Goal: Task Accomplishment & Management: Manage account settings

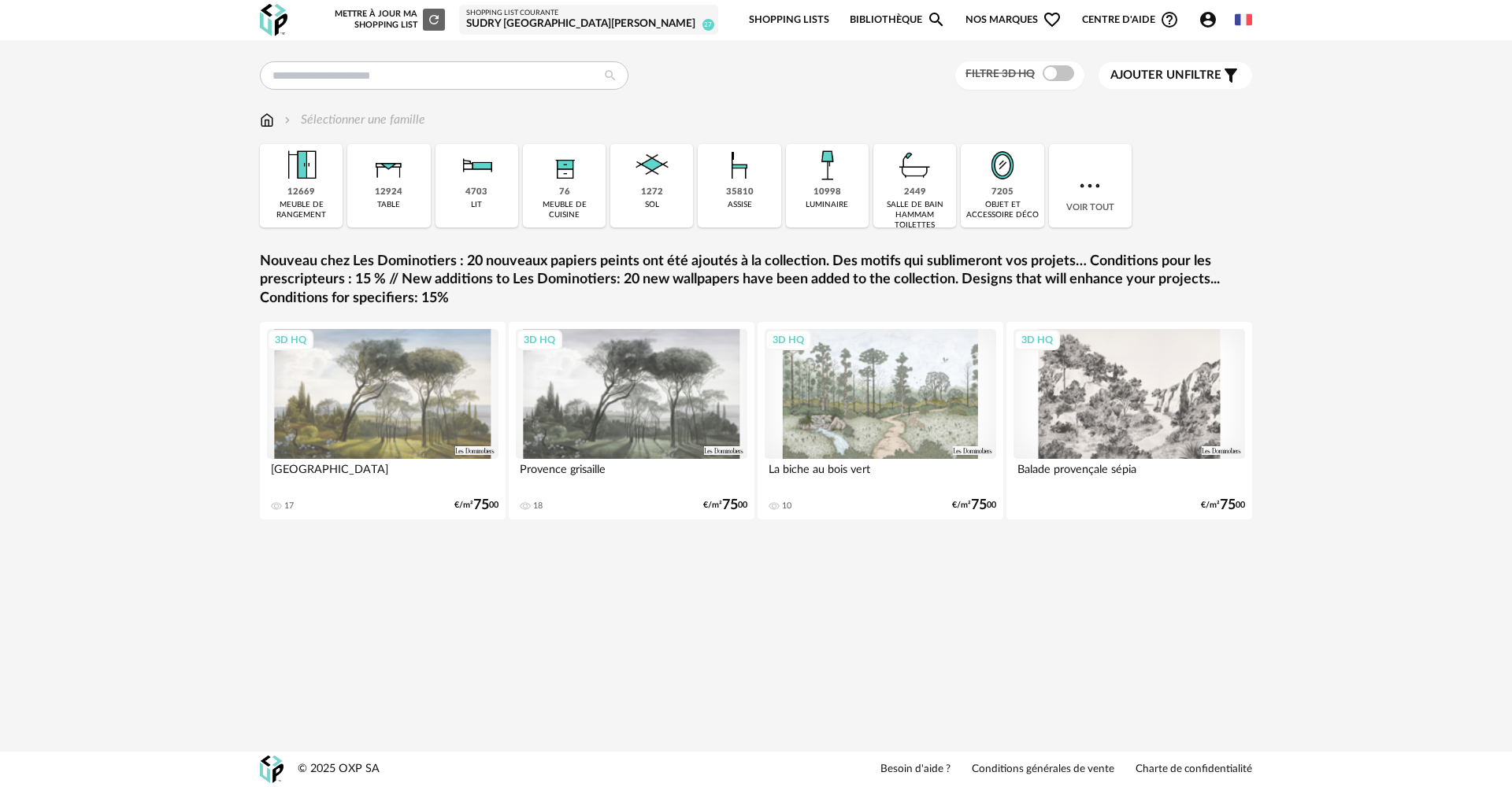
click at [695, 18] on div "SUDRY [GEOGRAPHIC_DATA][PERSON_NAME]" at bounding box center [588, 24] width 245 height 14
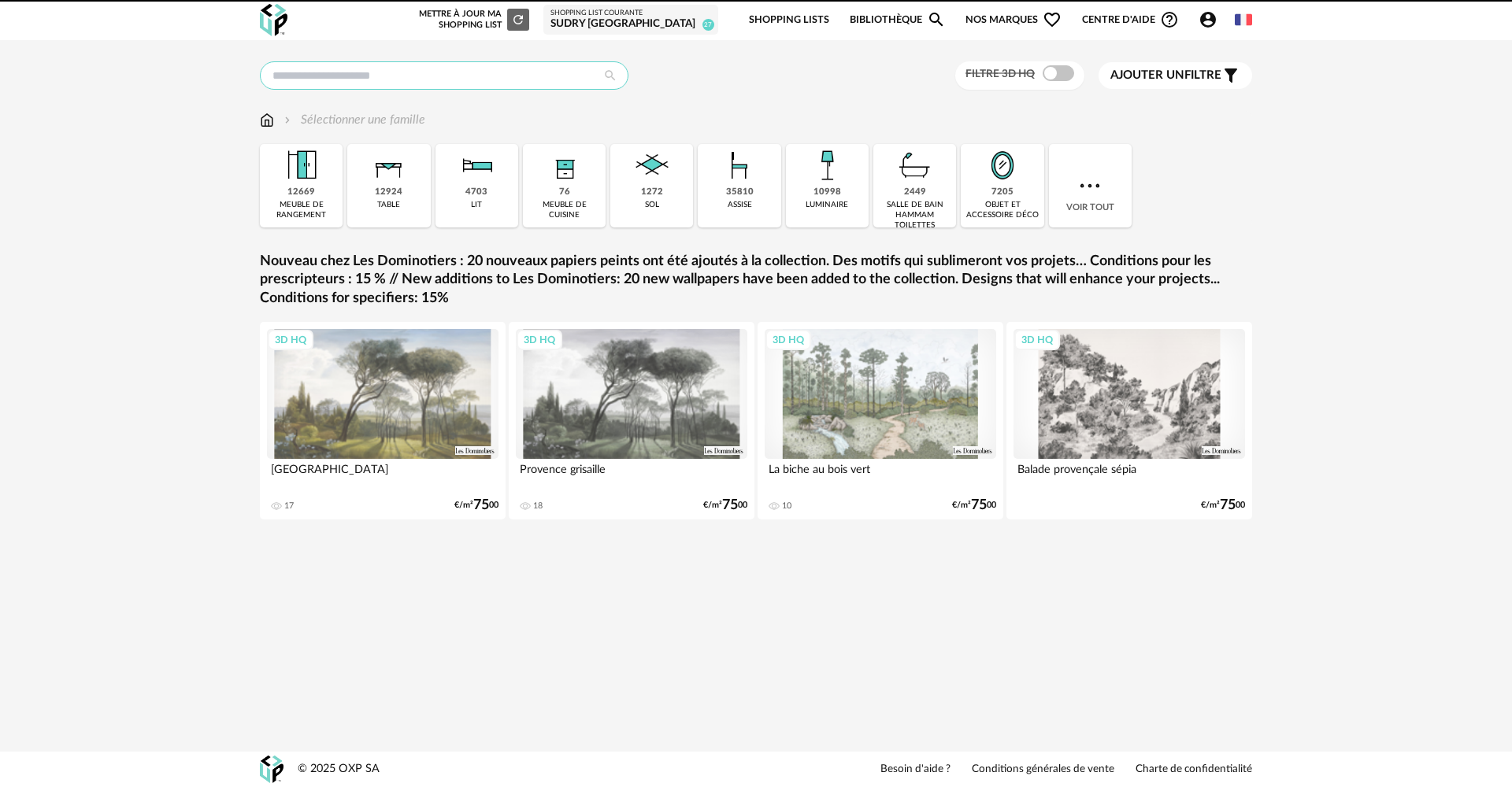
click at [350, 74] on input "text" at bounding box center [444, 76] width 368 height 29
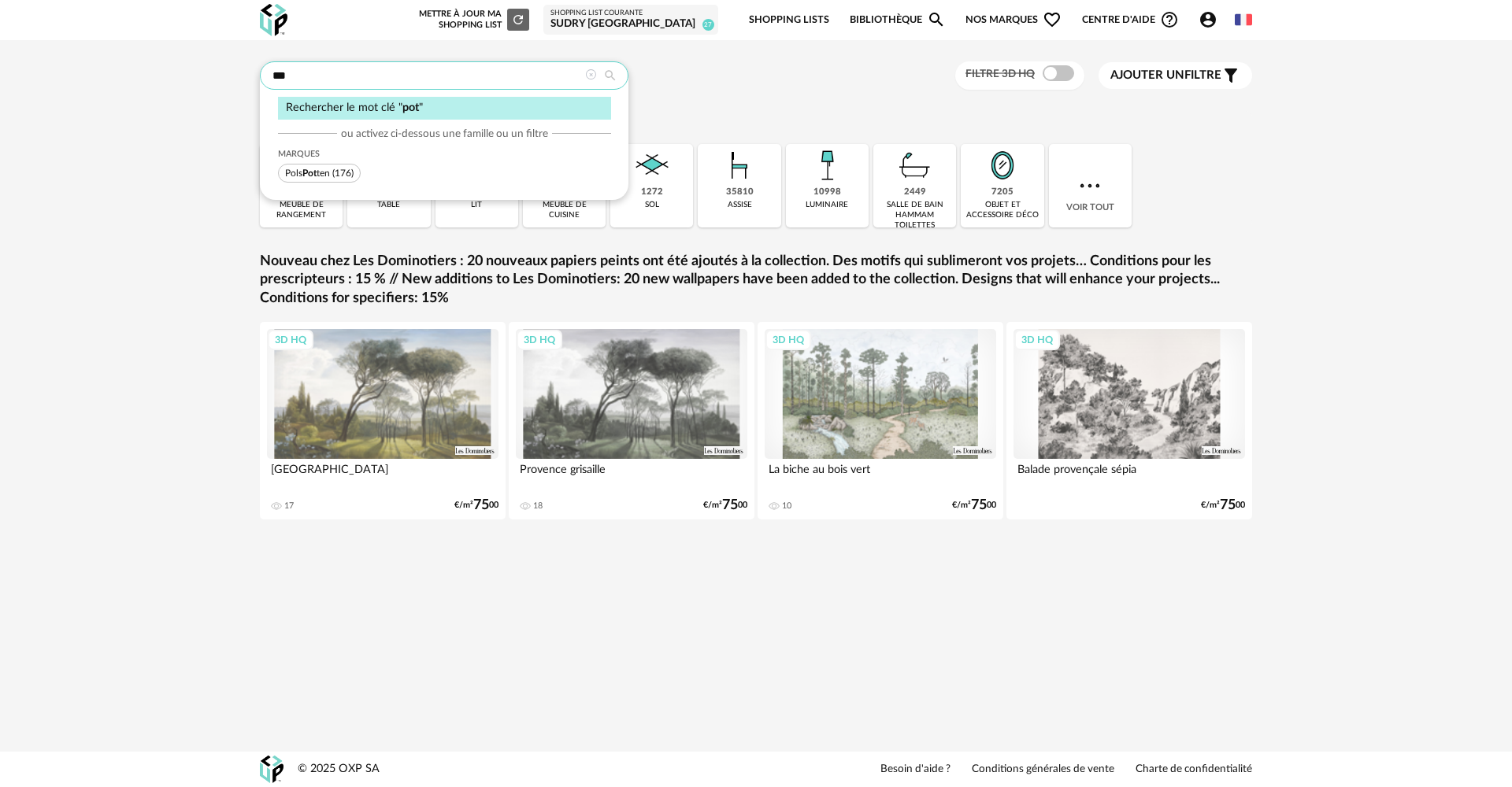
type input "***"
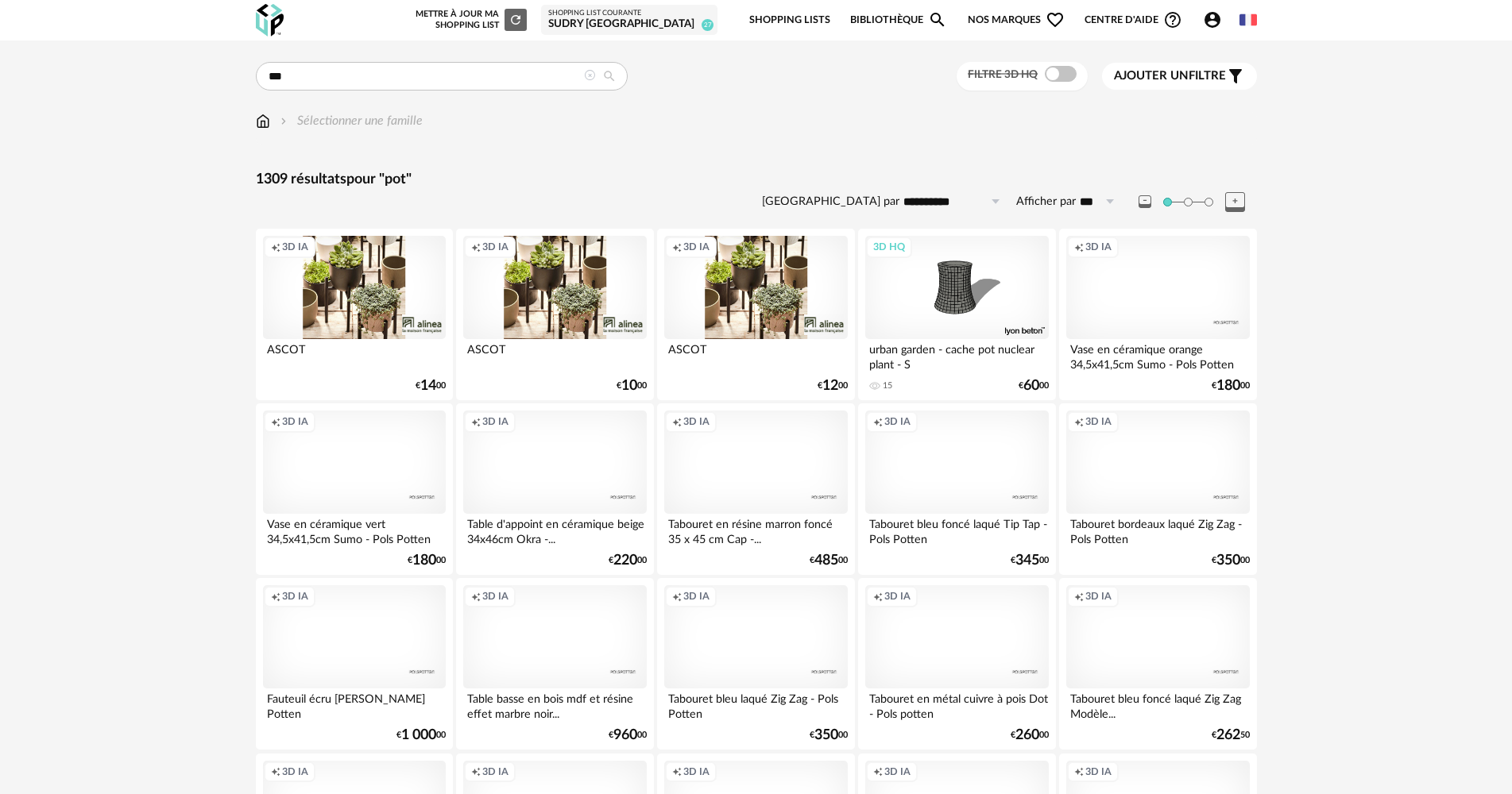
click at [1228, 69] on icon "Filter icon" at bounding box center [1235, 76] width 19 height 19
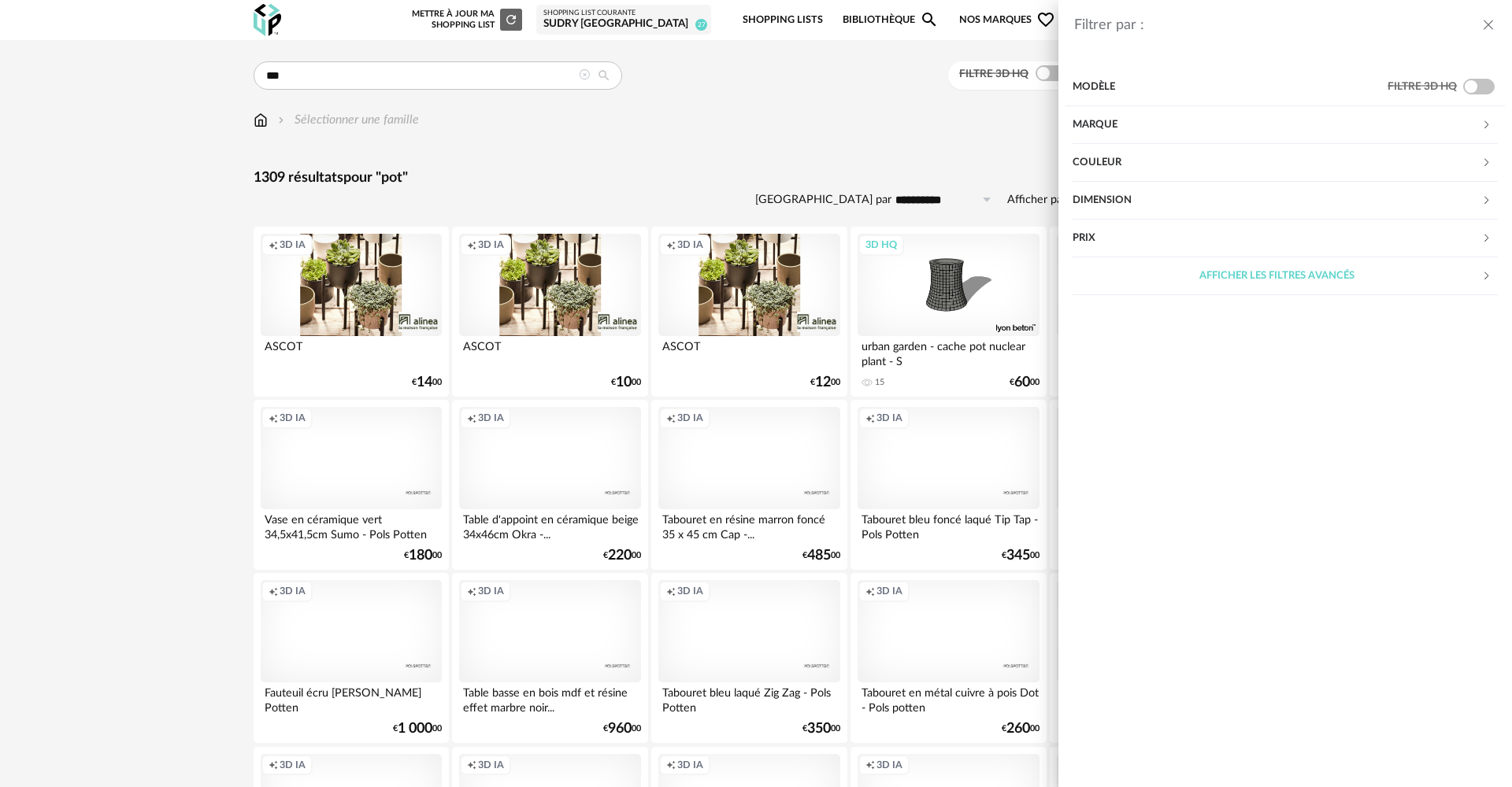
click at [1319, 119] on div "Marque" at bounding box center [1276, 125] width 408 height 38
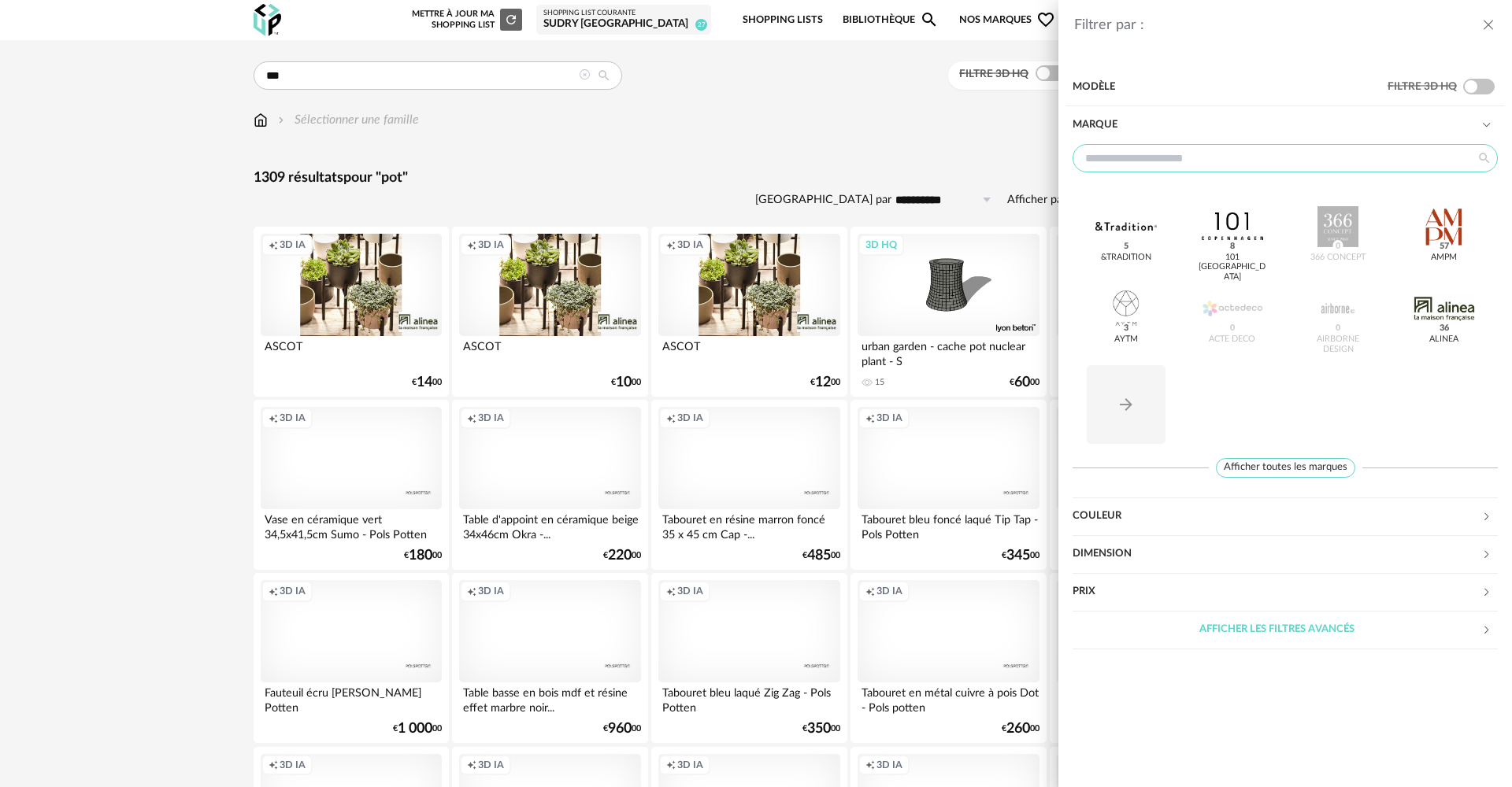
click at [1209, 151] on input "text" at bounding box center [1284, 159] width 426 height 29
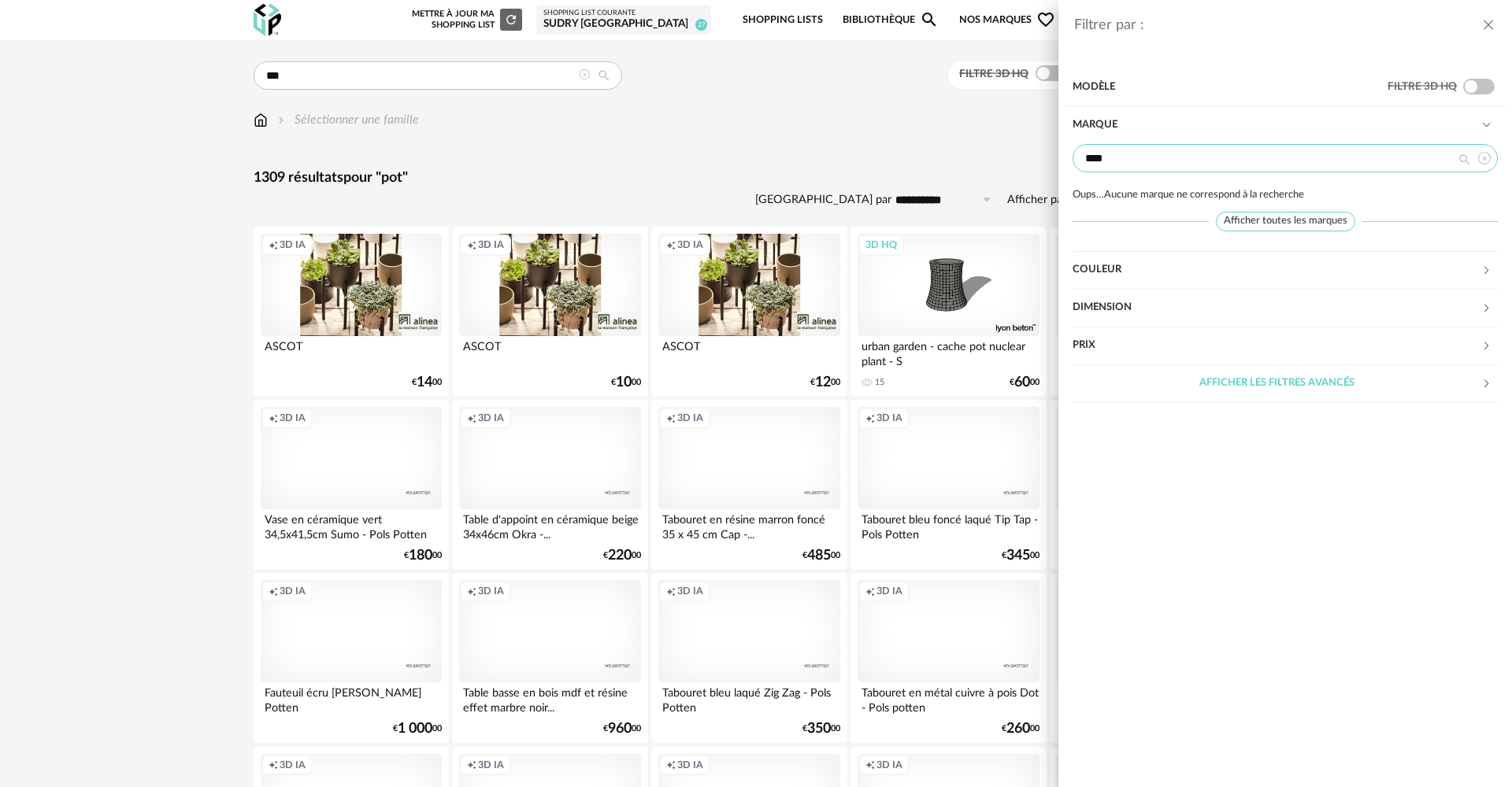
type input "****"
click at [1496, 22] on header "Filtrer par :" at bounding box center [1285, 18] width 453 height 36
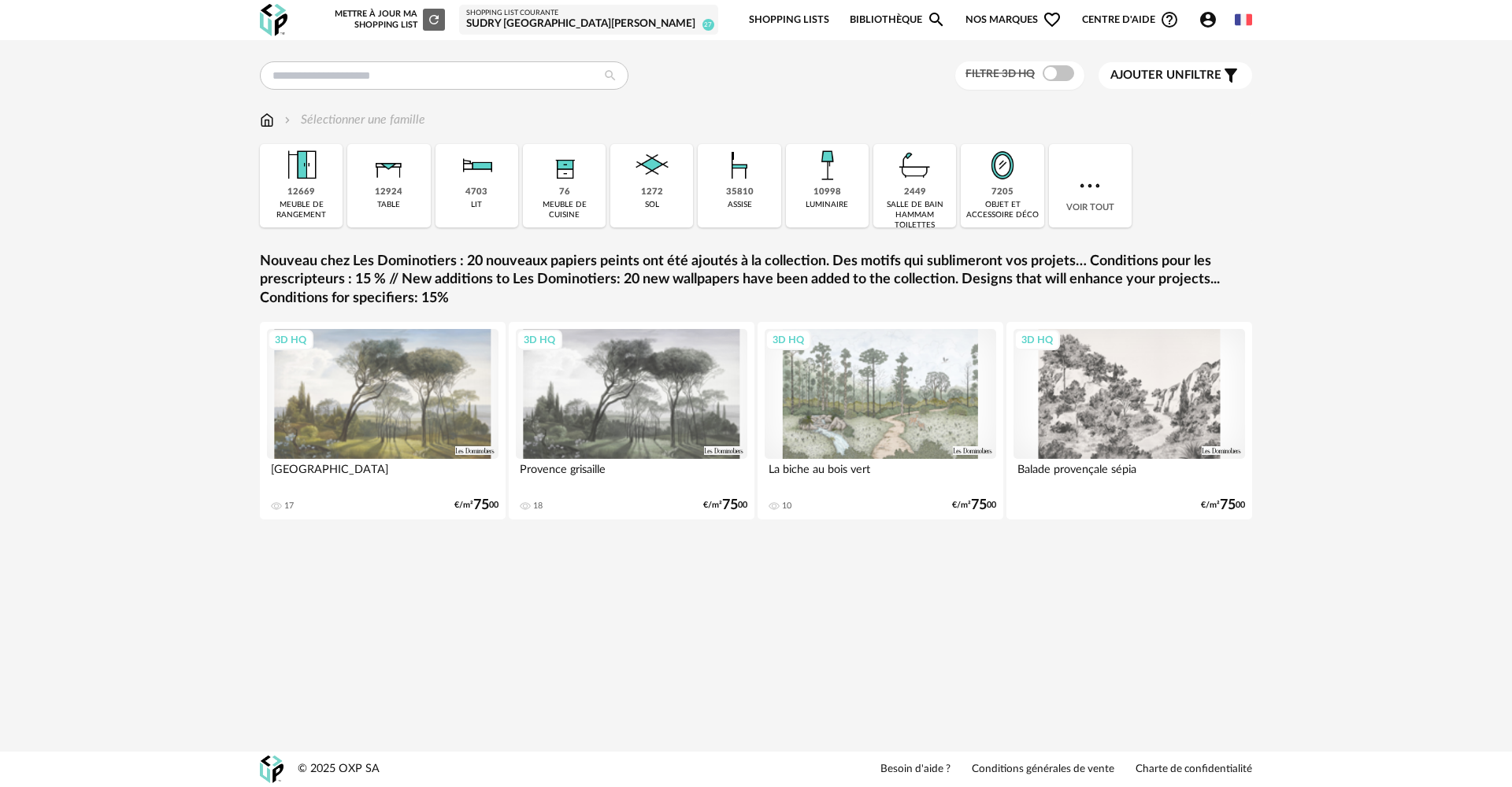
click at [658, 30] on div "SUDRY [GEOGRAPHIC_DATA][PERSON_NAME]" at bounding box center [588, 24] width 245 height 14
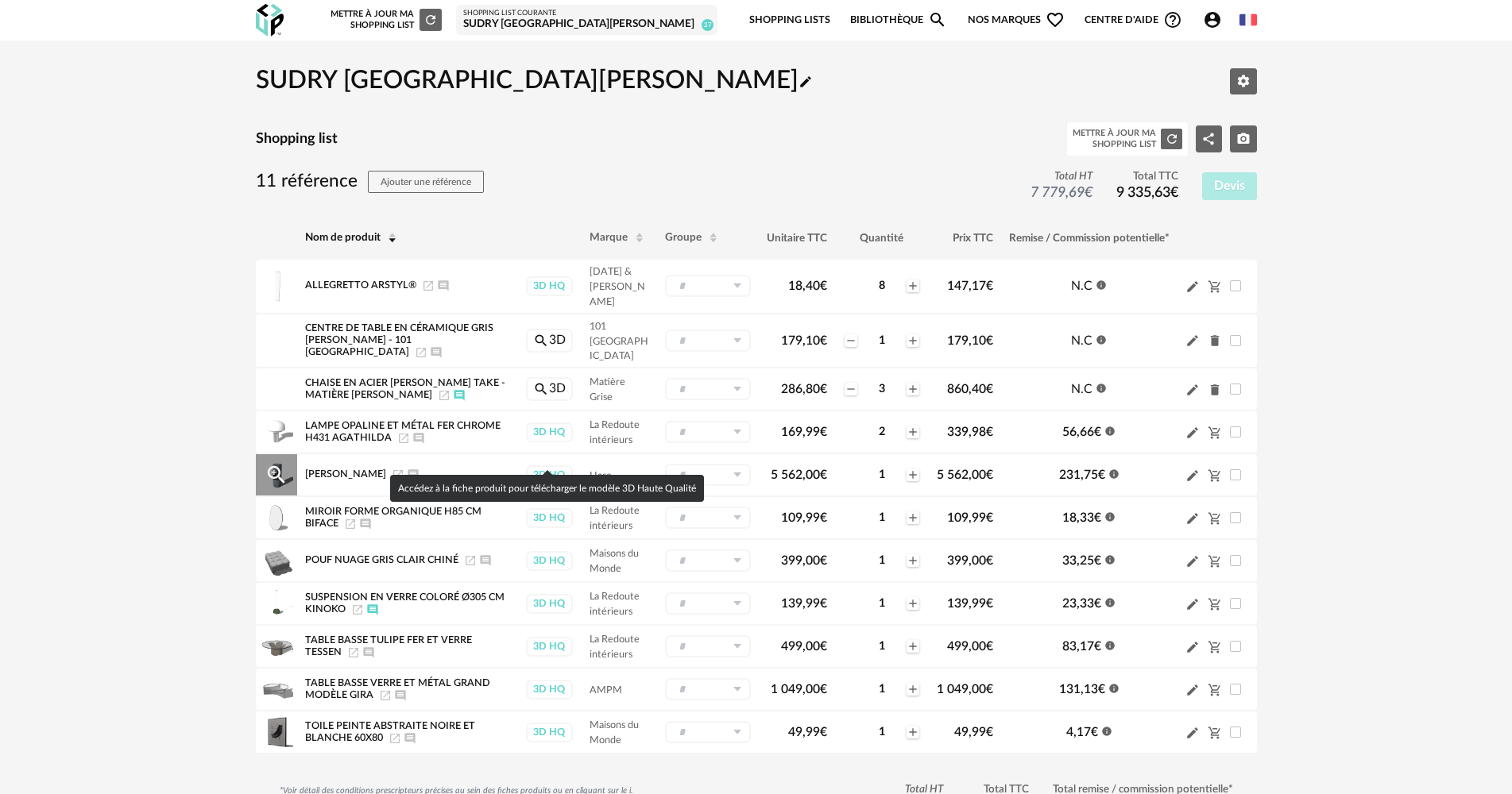
click at [543, 465] on div "3D HQ" at bounding box center [549, 475] width 47 height 20
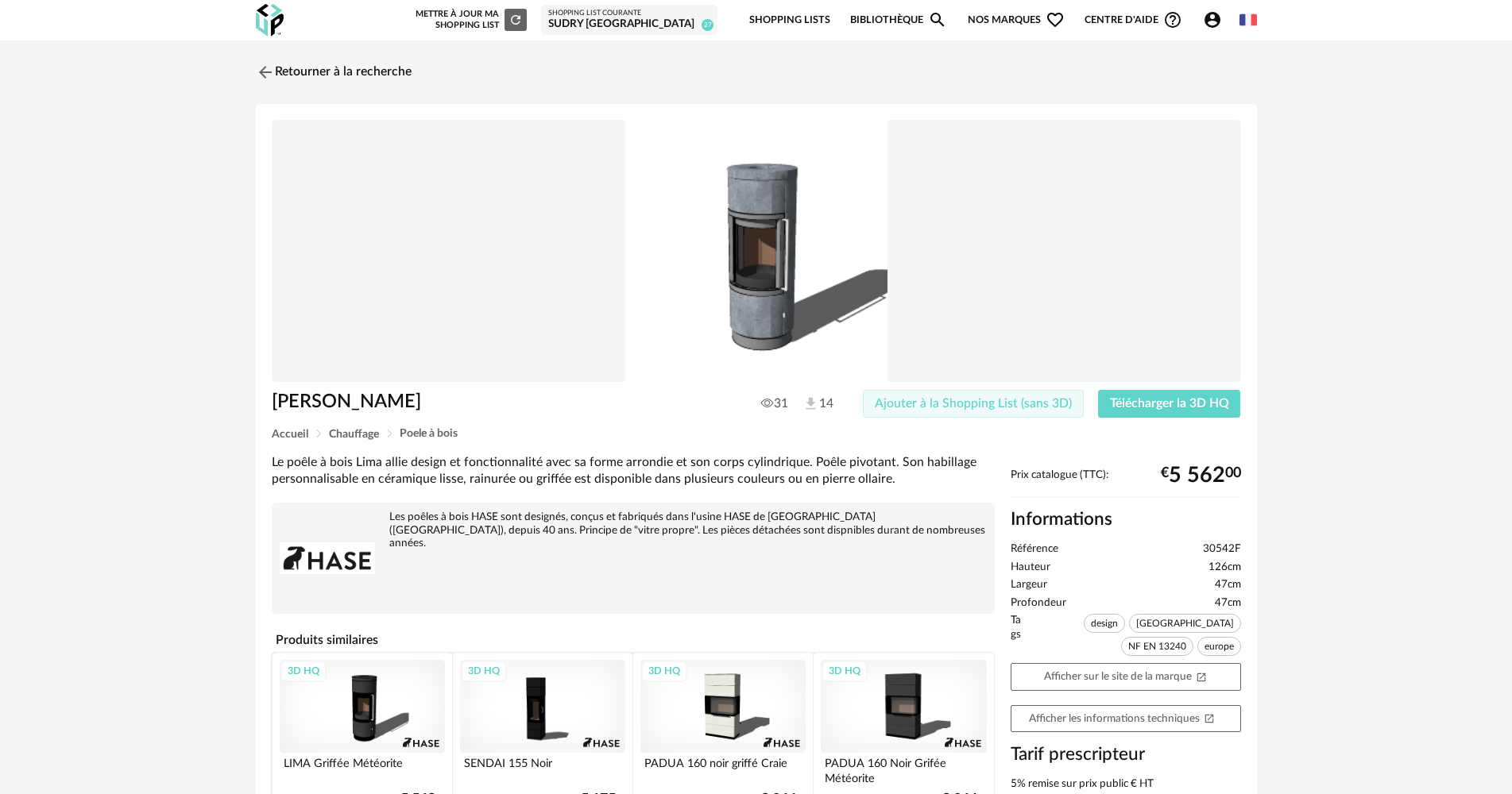
click at [1061, 407] on span "Ajouter à la Shopping List (sans 3D)" at bounding box center [974, 403] width 197 height 13
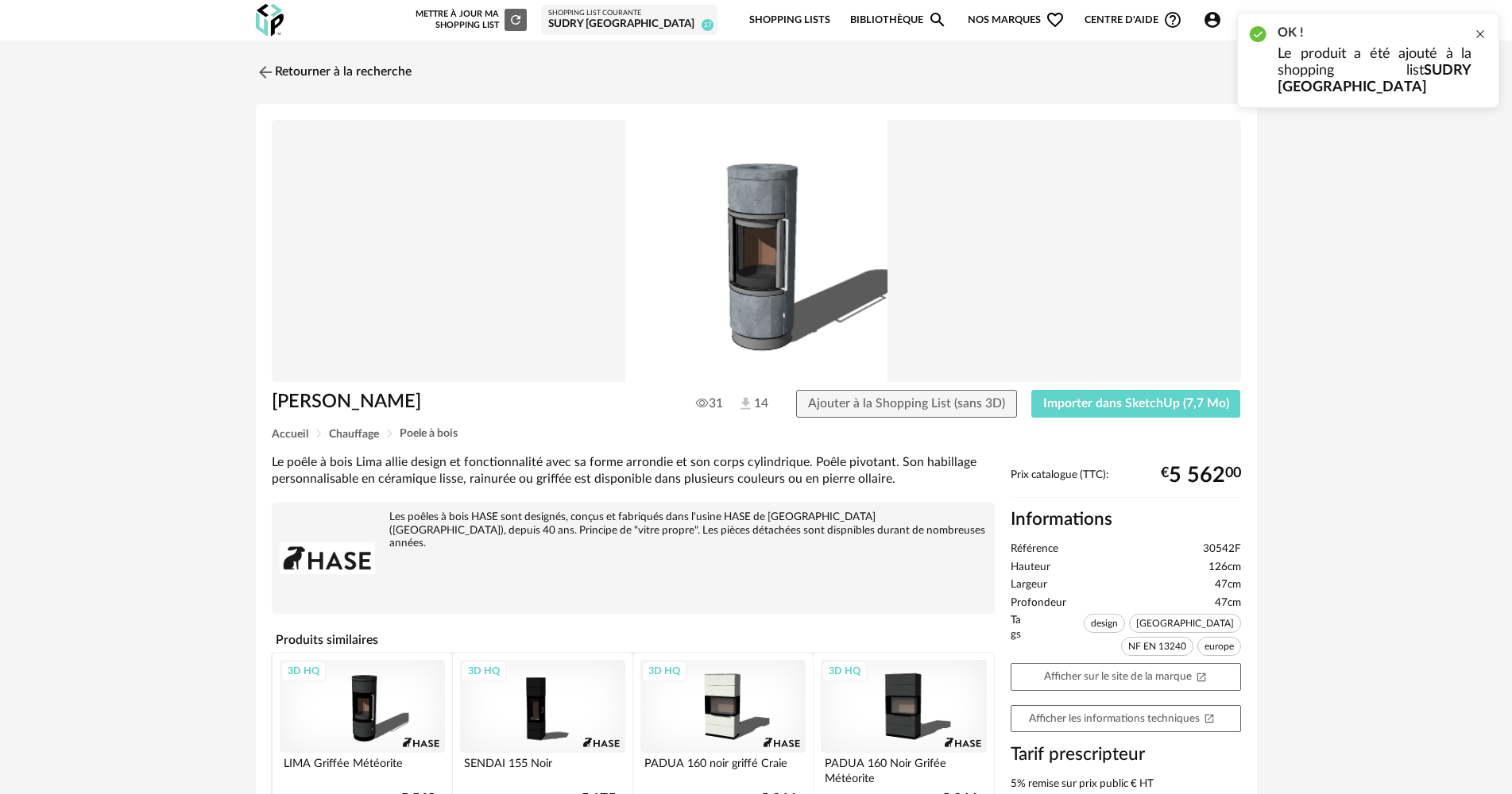
click at [1486, 29] on div at bounding box center [1479, 34] width 13 height 13
click at [637, 22] on div "SUDRY [GEOGRAPHIC_DATA][PERSON_NAME]" at bounding box center [629, 24] width 162 height 14
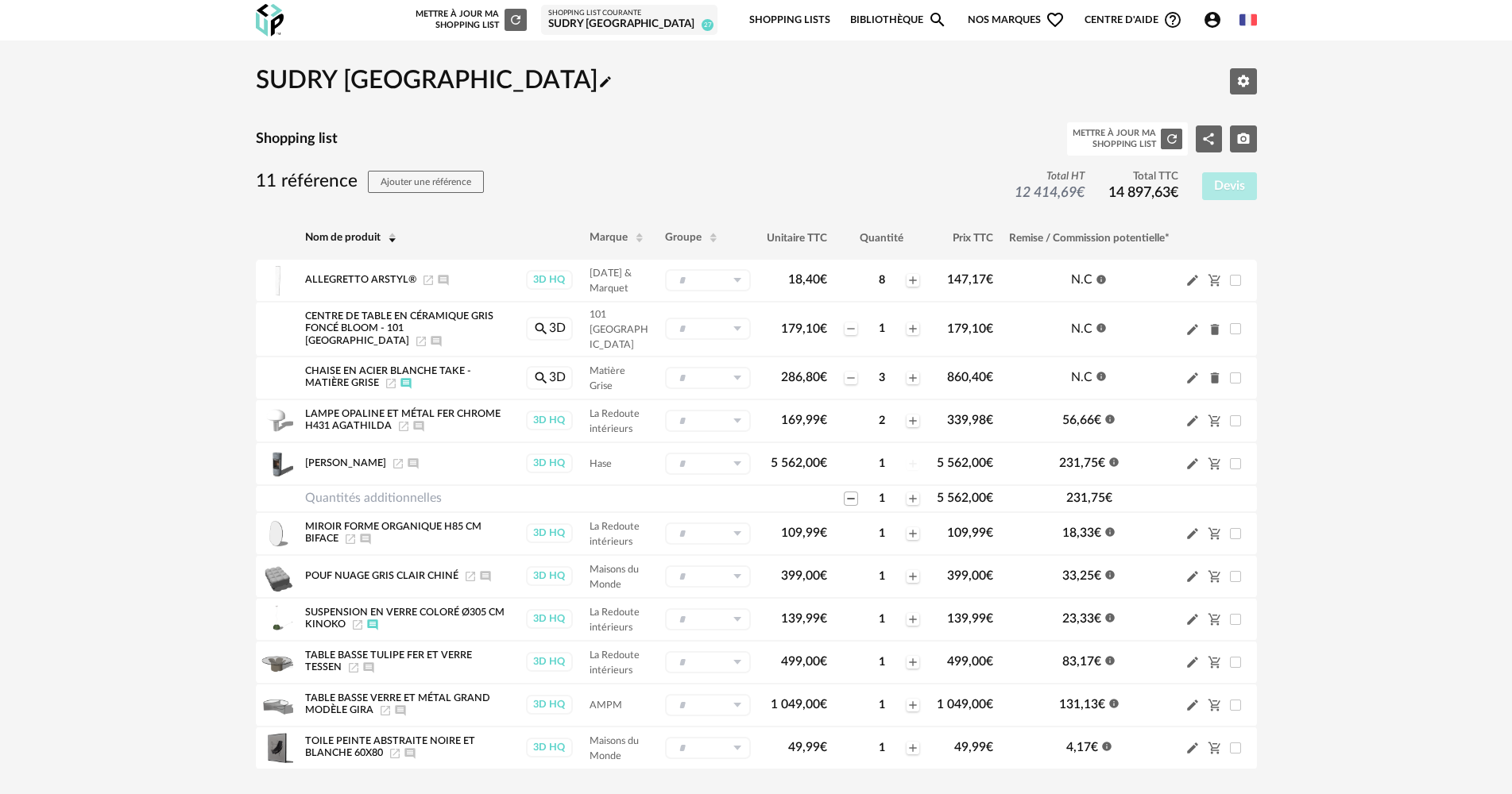
click at [846, 492] on icon "Minus icon" at bounding box center [850, 498] width 13 height 13
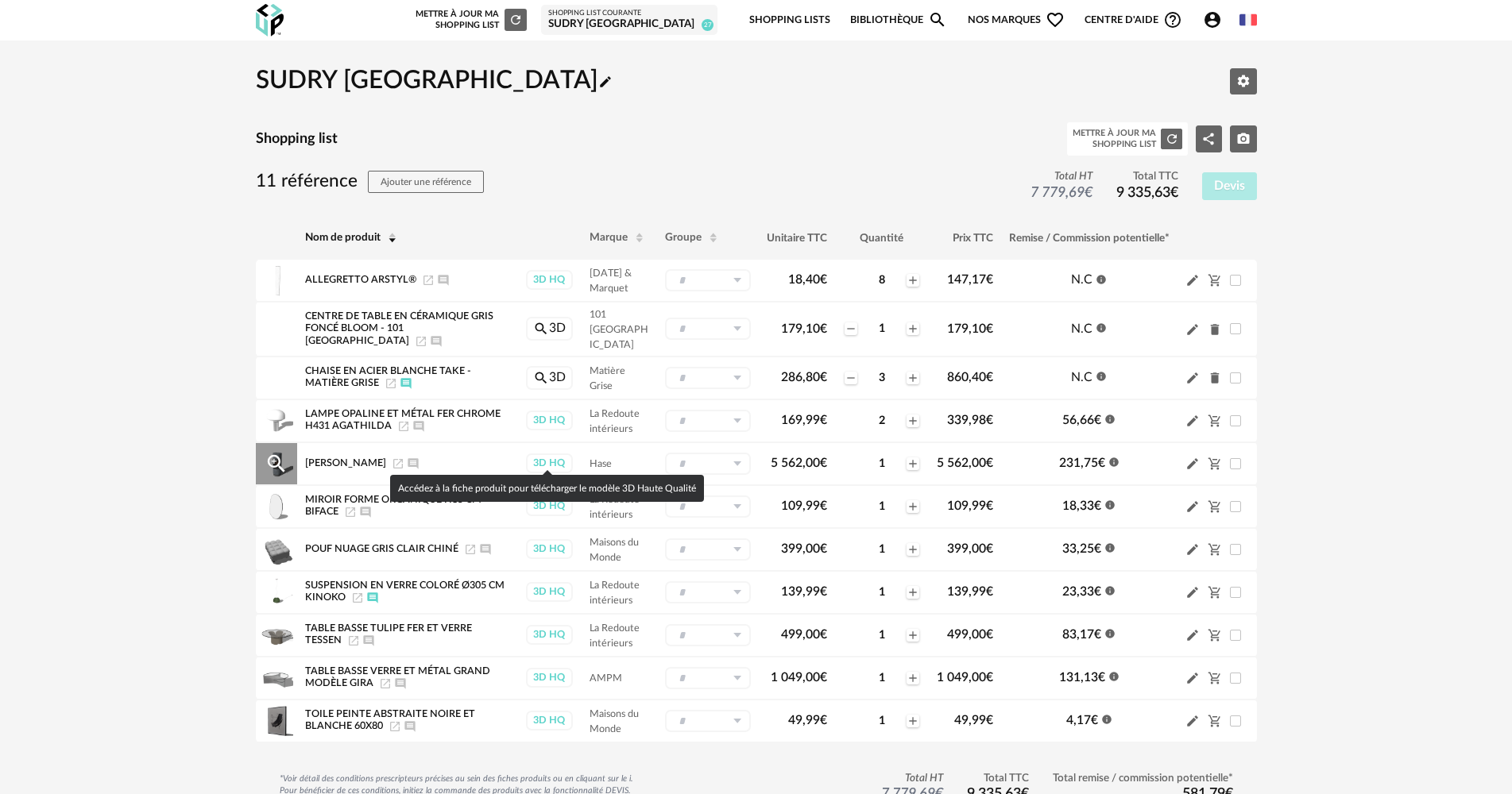
click at [542, 453] on div "3D HQ" at bounding box center [549, 463] width 47 height 20
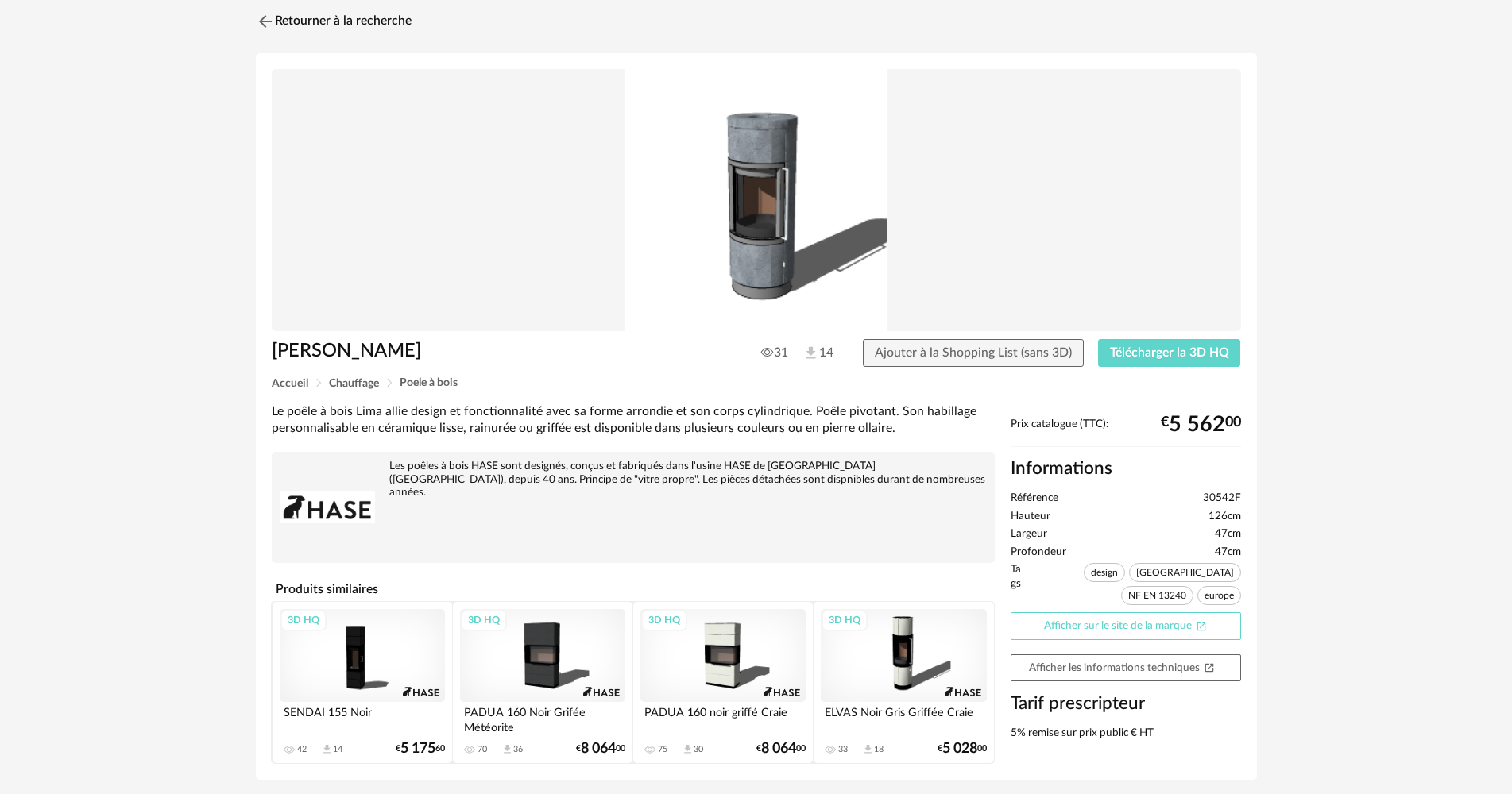
scroll to position [101, 0]
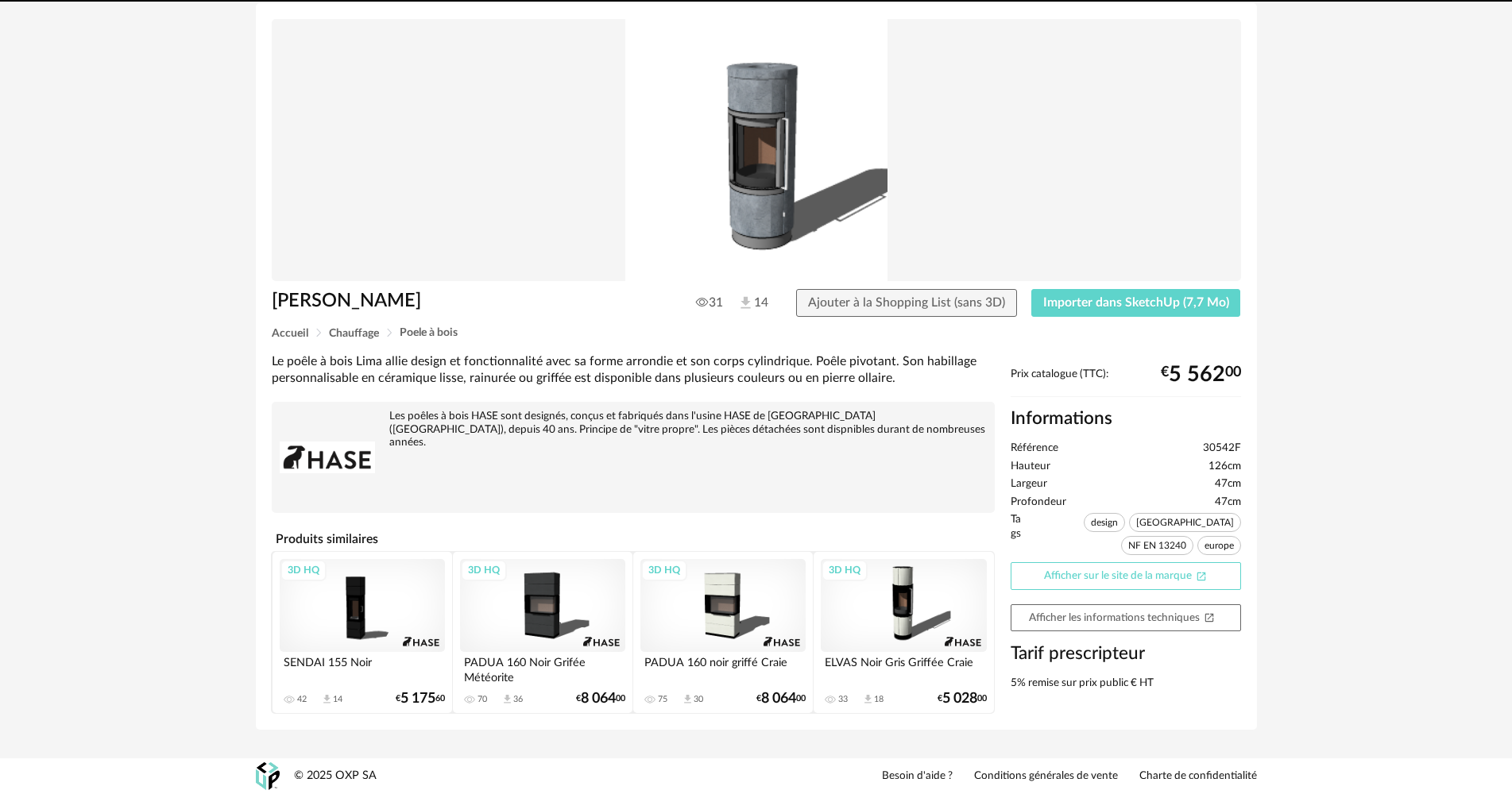
click at [1154, 578] on link "Afficher sur le site de la marque Open In New icon" at bounding box center [1125, 576] width 231 height 28
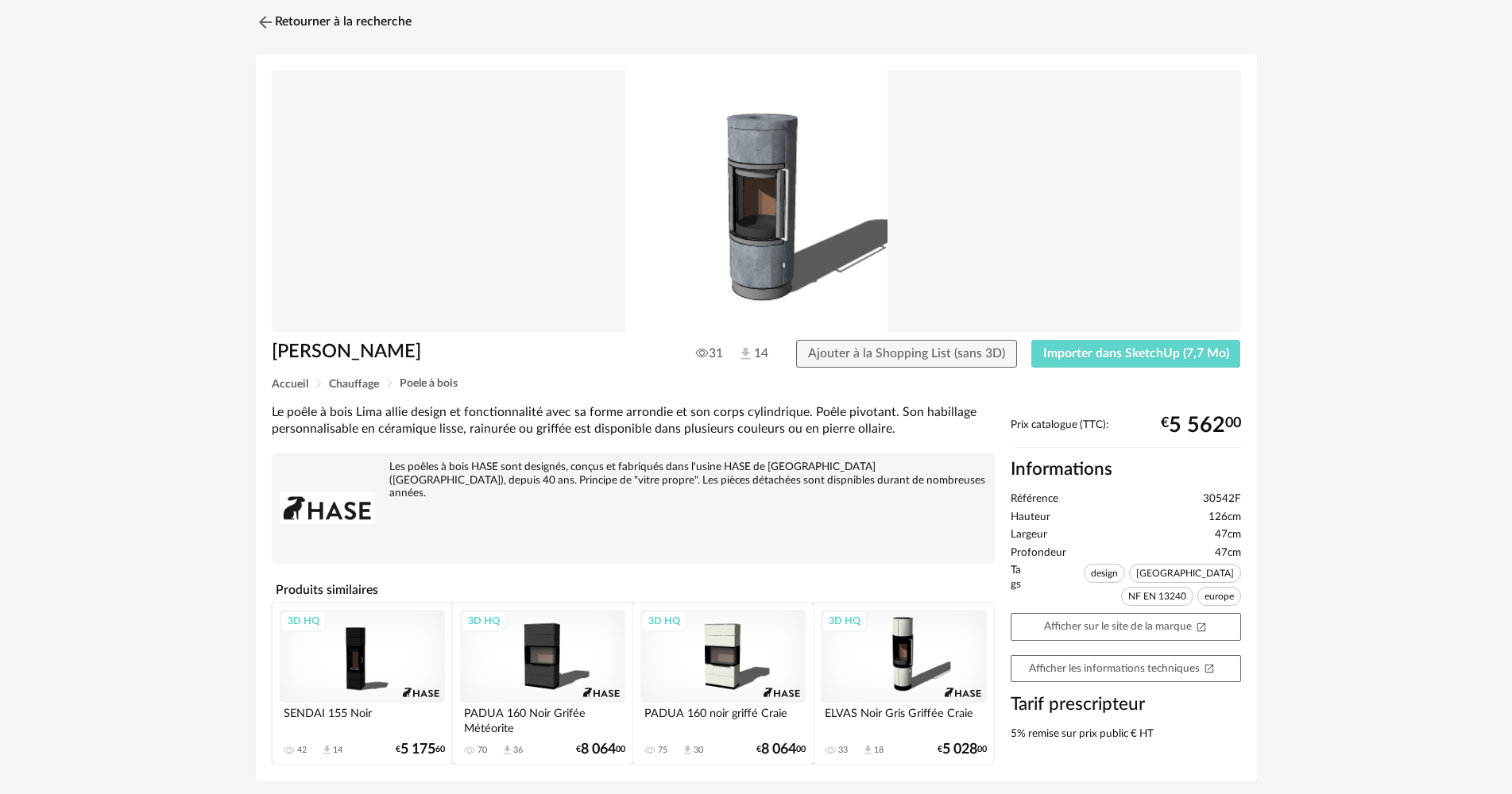
scroll to position [21, 0]
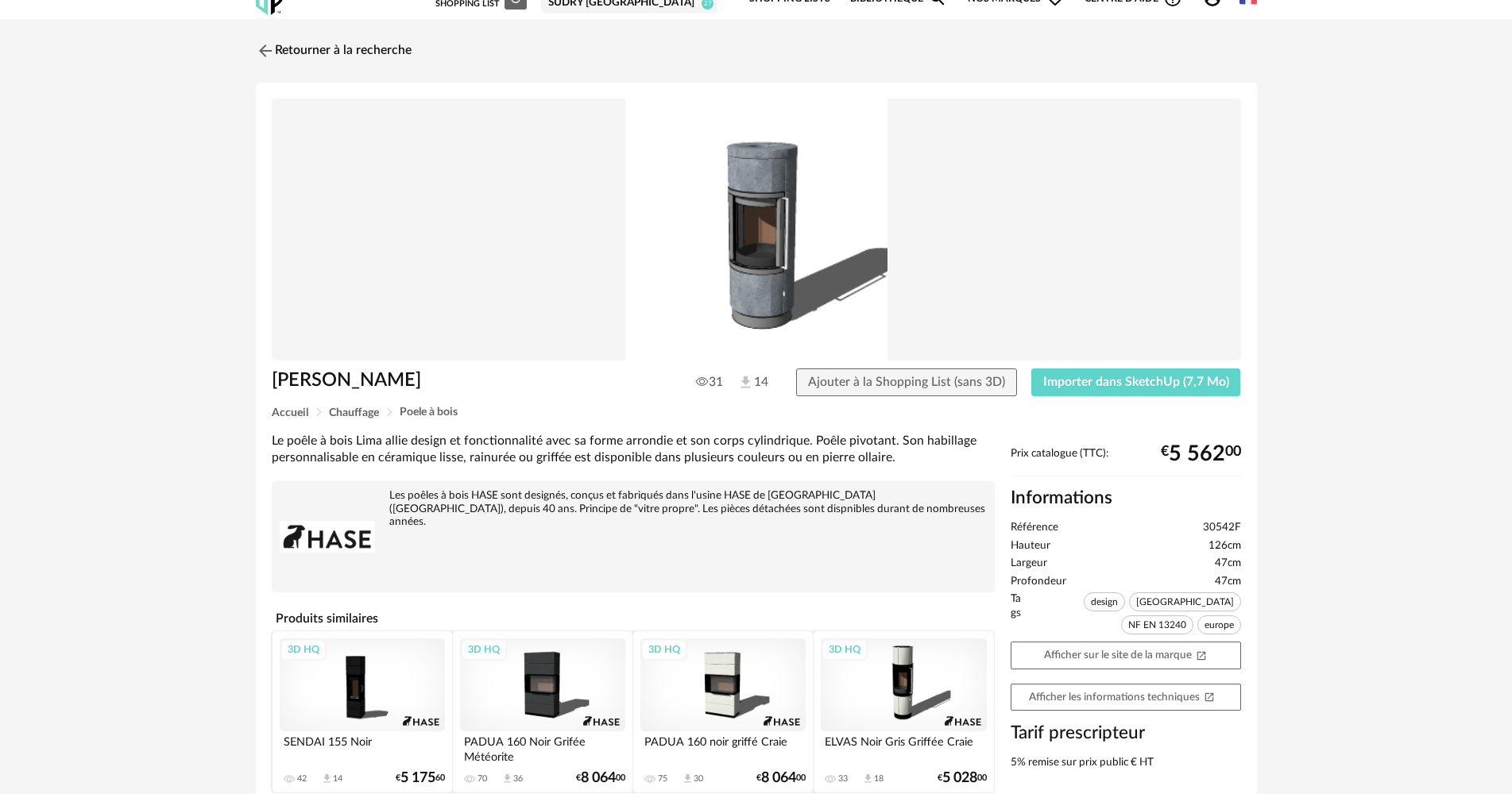
drag, startPoint x: 510, startPoint y: 389, endPoint x: 276, endPoint y: 386, distance: 234.0
click at [276, 386] on h1 "[PERSON_NAME]" at bounding box center [469, 381] width 395 height 25
copy h1 "[PERSON_NAME]"
click at [1329, 244] on div "Retourner à la recherche LIMA [PERSON_NAME] 31 14 Ajouter à la Shopping List (s…" at bounding box center [756, 429] width 1512 height 820
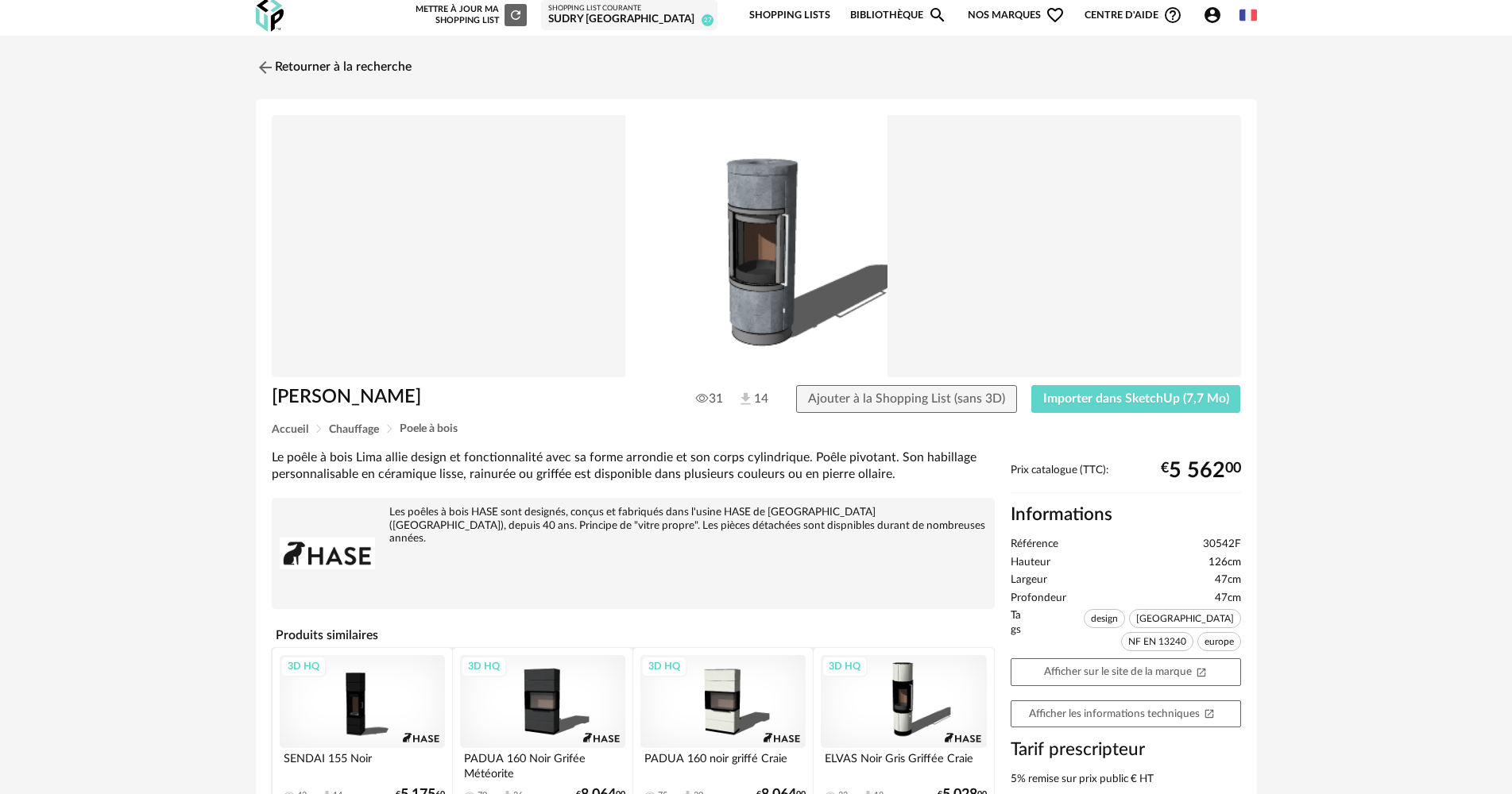
scroll to position [0, 0]
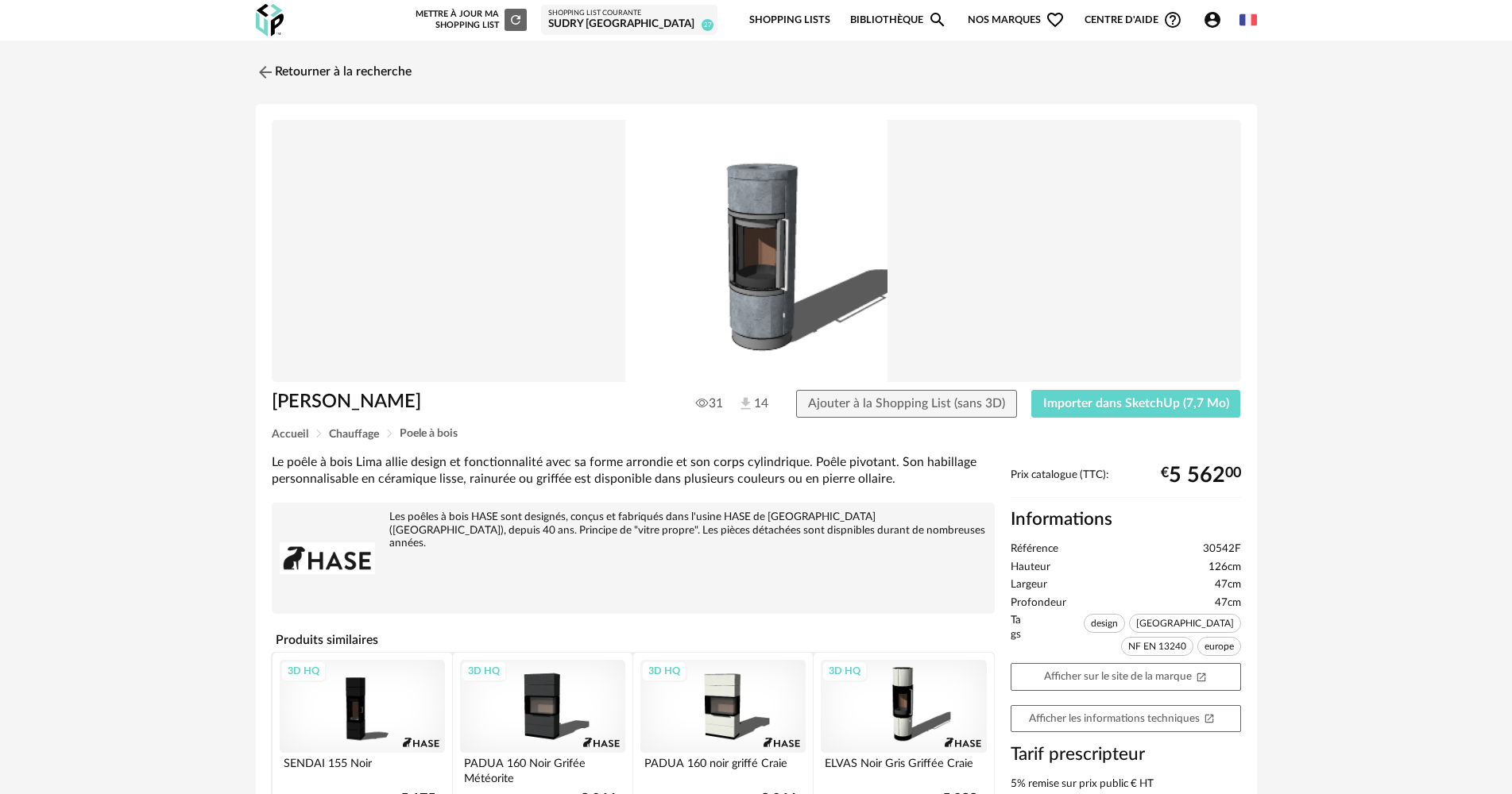
click at [654, 21] on div "SUDRY [GEOGRAPHIC_DATA]" at bounding box center [629, 24] width 162 height 14
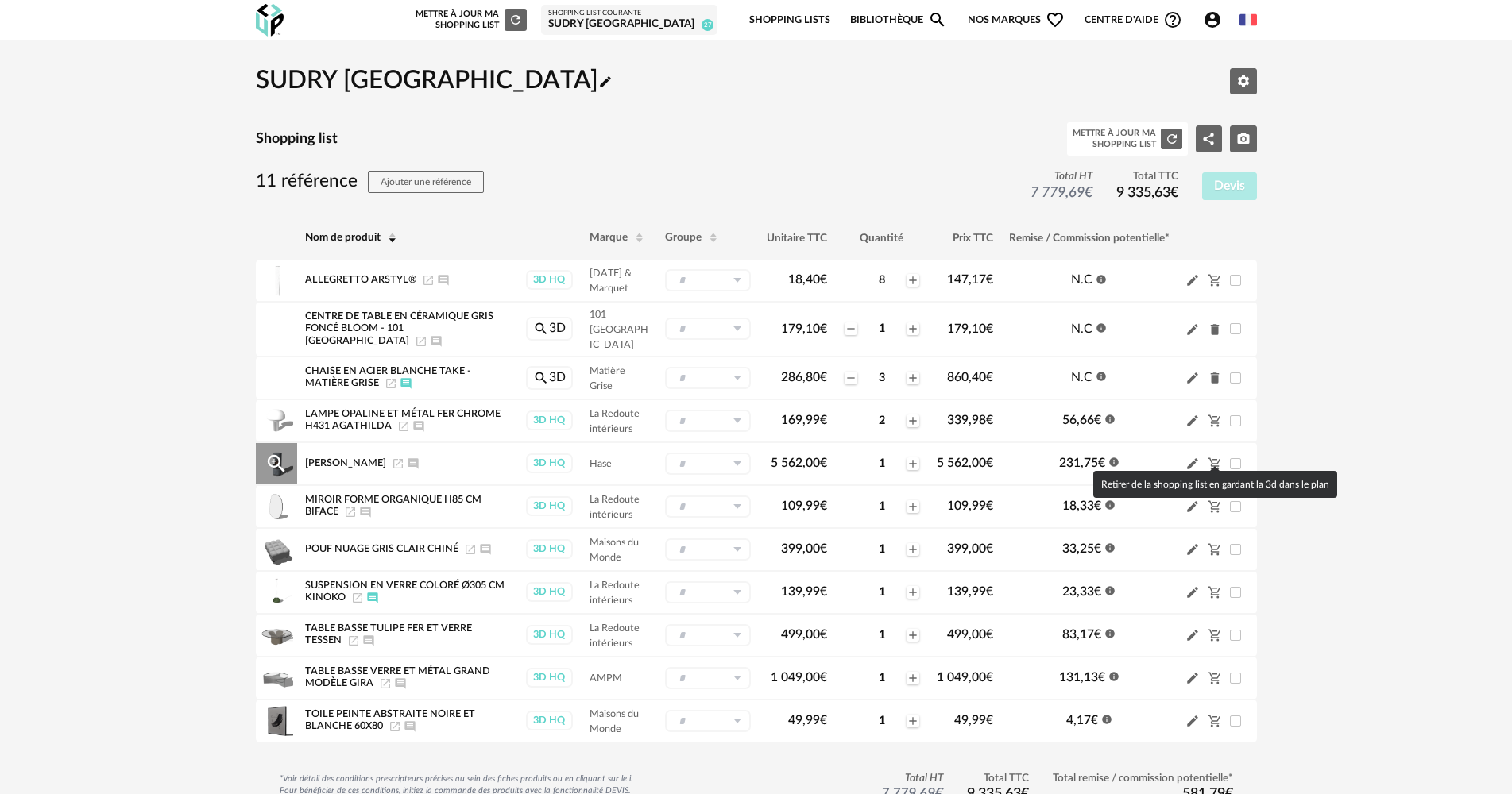
click at [1217, 456] on icon "Cart Minus icon" at bounding box center [1215, 463] width 14 height 14
